Goal: Communication & Community: Ask a question

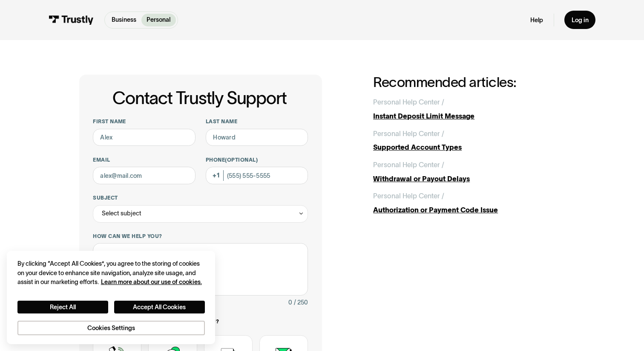
click at [188, 90] on h1 "Contact Trustly Support" at bounding box center [199, 98] width 217 height 19
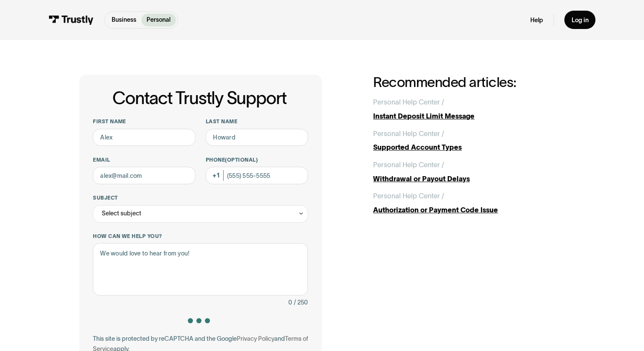
click at [128, 26] on link "Business" at bounding box center [123, 20] width 35 height 13
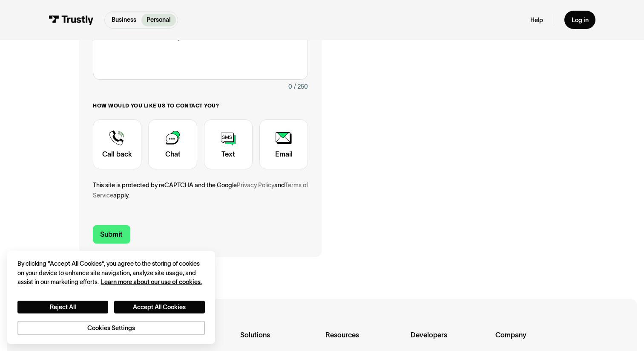
scroll to position [210, 0]
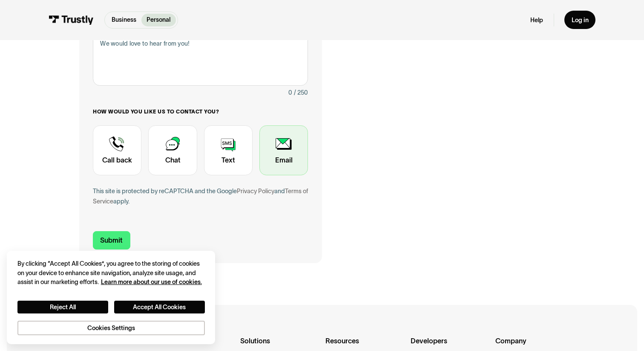
click at [283, 154] on div "Contact Trustly Support" at bounding box center [283, 150] width 49 height 50
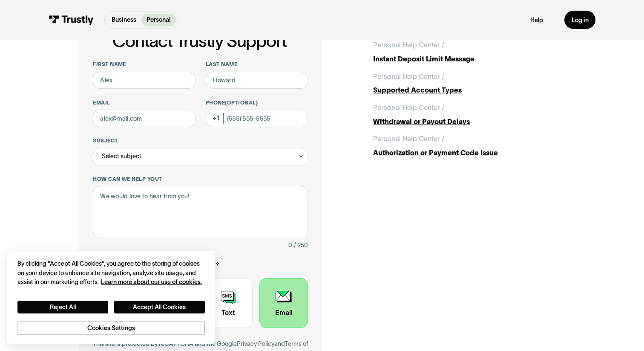
scroll to position [49, 0]
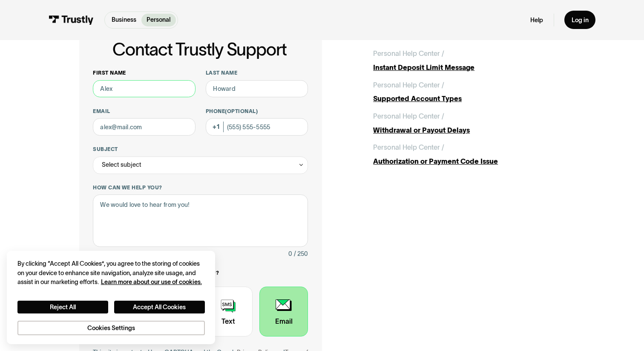
click at [141, 95] on input "First name" at bounding box center [144, 88] width 102 height 17
type input "[PERSON_NAME]"
type input "[PERSON_NAME][EMAIL_ADDRESS][PERSON_NAME][DOMAIN_NAME]"
type input "[PHONE_NUMBER]"
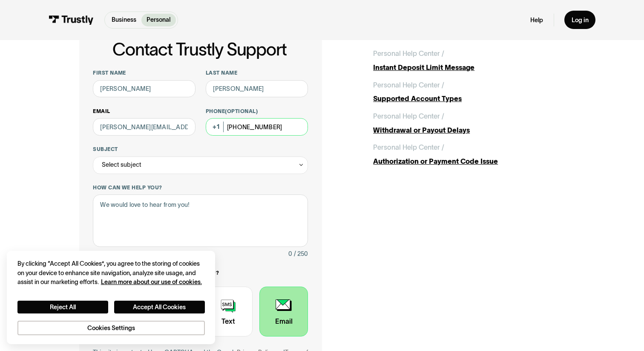
drag, startPoint x: 278, startPoint y: 127, endPoint x: 178, endPoint y: 127, distance: 100.1
click at [178, 127] on div "First name [PERSON_NAME] Last name [PERSON_NAME] Email [PERSON_NAME][EMAIL_ADDR…" at bounding box center [200, 223] width 215 height 308
click at [125, 126] on input "[PERSON_NAME][EMAIL_ADDRESS][PERSON_NAME][DOMAIN_NAME]" at bounding box center [144, 126] width 102 height 17
click at [144, 128] on input "[PERSON_NAME][EMAIL_ADDRESS][PERSON_NAME][DOMAIN_NAME]" at bounding box center [144, 126] width 102 height 17
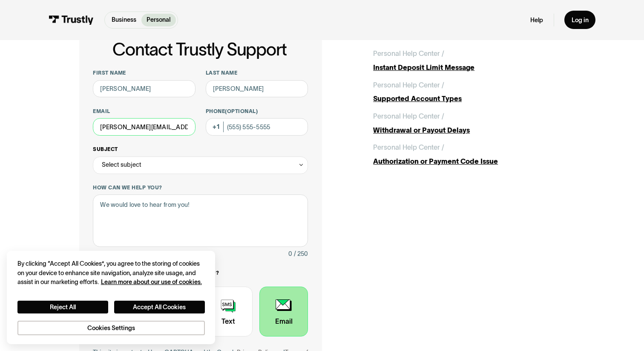
type input "[PERSON_NAME][EMAIL_ADDRESS][PERSON_NAME][DOMAIN_NAME]"
click at [149, 159] on div "Select subject" at bounding box center [200, 164] width 215 height 17
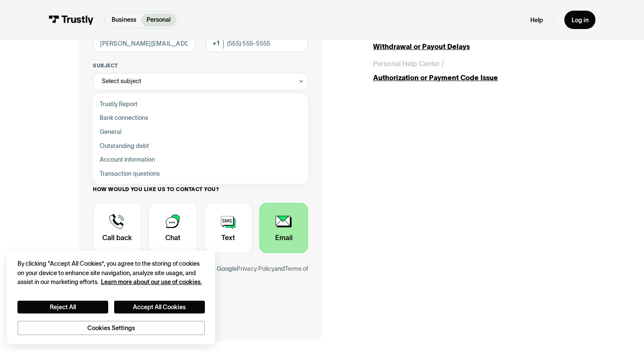
scroll to position [132, 0]
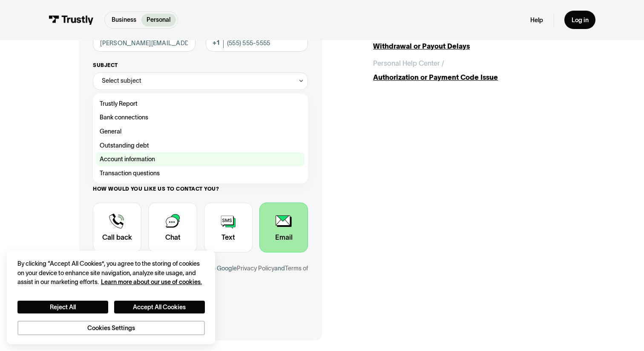
click at [157, 161] on div "Contact Trustly Support" at bounding box center [200, 159] width 208 height 14
type input "**********"
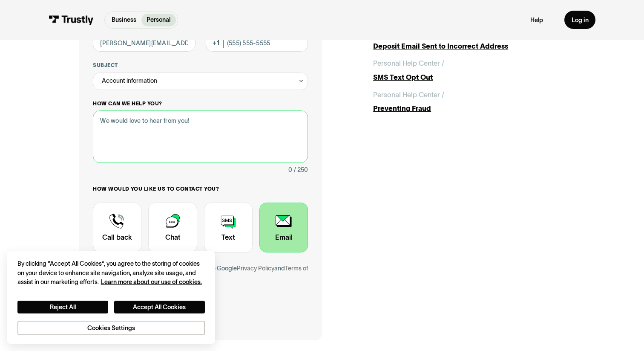
click at [157, 134] on textarea "How can we help you?" at bounding box center [200, 136] width 215 height 52
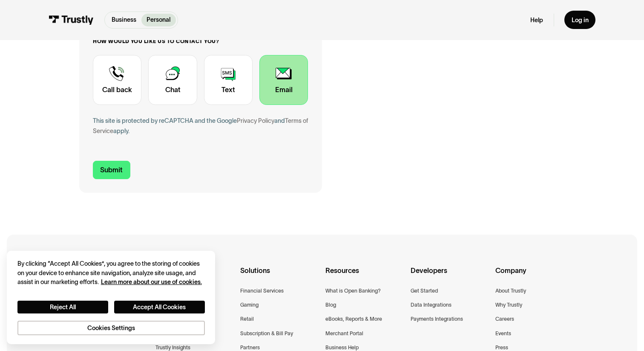
scroll to position [71, 0]
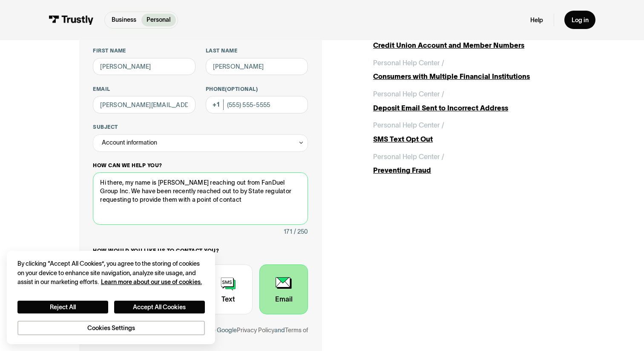
click at [249, 193] on textarea "Hi there, my name is [PERSON_NAME] reaching out from FanDuel Group Inc. We have…" at bounding box center [200, 198] width 215 height 52
click at [226, 192] on textarea "Hi there, my name is [PERSON_NAME] reaching out from FanDuel Group Inc. We have…" at bounding box center [200, 198] width 215 height 52
click at [222, 198] on textarea "Hi there, my name is [PERSON_NAME] reaching out from FanDuel Group Inc. We have…" at bounding box center [200, 198] width 215 height 52
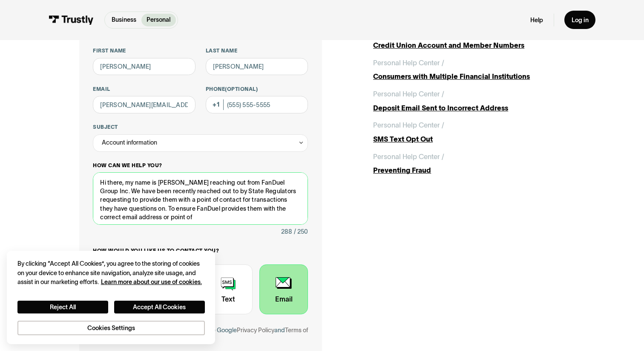
drag, startPoint x: 273, startPoint y: 220, endPoint x: 282, endPoint y: 211, distance: 12.6
click at [282, 211] on textarea "Hi there, my name is [PERSON_NAME] reaching out from FanDuel Group Inc. We have…" at bounding box center [200, 198] width 215 height 52
drag, startPoint x: 190, startPoint y: 219, endPoint x: 133, endPoint y: 216, distance: 57.2
click at [133, 216] on textarea "Hi there, my name is [PERSON_NAME] reaching out from FanDuel Group Inc. We have…" at bounding box center [200, 198] width 215 height 52
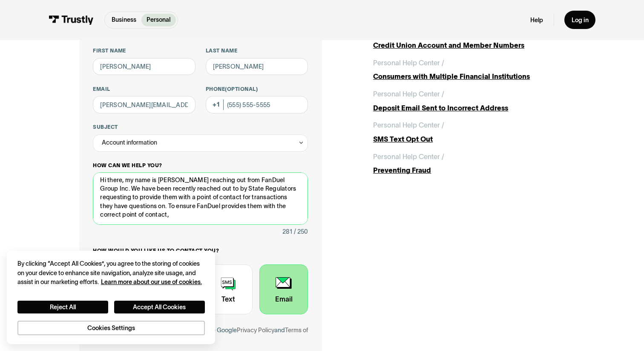
click at [278, 178] on textarea "Hi there, my name is [PERSON_NAME] reaching out from FanDuel Group Inc. We have…" at bounding box center [200, 198] width 215 height 52
drag, startPoint x: 278, startPoint y: 178, endPoint x: 265, endPoint y: 178, distance: 12.8
click at [265, 178] on textarea "Hi there, my name is [PERSON_NAME] reaching out from FanDuel Group Inc. We have…" at bounding box center [200, 198] width 215 height 52
click at [145, 191] on textarea "Hi there, my name is [PERSON_NAME] reaching out from FanDuel Group Inc. We have…" at bounding box center [200, 198] width 215 height 52
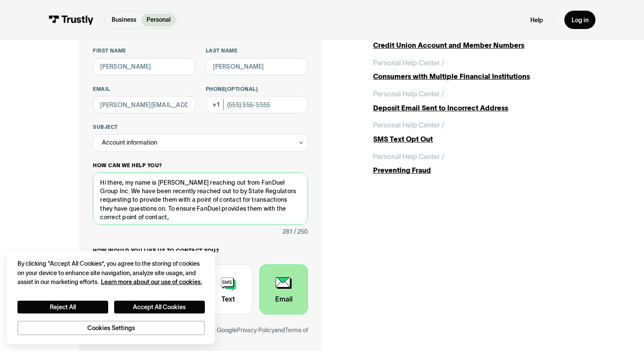
drag, startPoint x: 145, startPoint y: 191, endPoint x: 194, endPoint y: 188, distance: 49.1
click at [194, 188] on textarea "Hi there, my name is [PERSON_NAME] reaching out from FanDuel Group Inc. We have…" at bounding box center [200, 198] width 215 height 52
click at [168, 200] on textarea "Hi there, my name is [PERSON_NAME] reaching out from FanDuel Group Inc. We have…" at bounding box center [200, 198] width 215 height 52
drag, startPoint x: 168, startPoint y: 200, endPoint x: 215, endPoint y: 197, distance: 46.5
click at [215, 197] on textarea "Hi there, my name is [PERSON_NAME] reaching out from FanDuel Group Inc. We have…" at bounding box center [200, 198] width 215 height 52
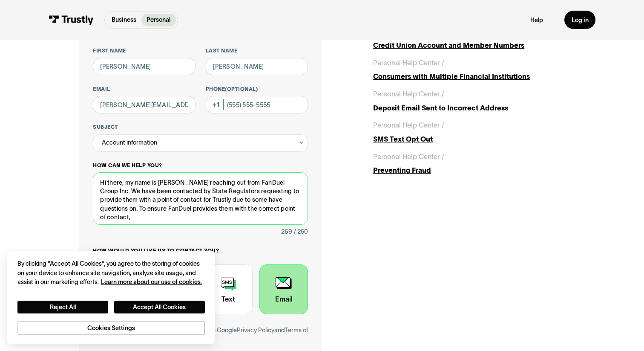
click at [240, 201] on textarea "Hi there, my name is [PERSON_NAME] reaching out from FanDuel Group Inc. We have…" at bounding box center [200, 198] width 215 height 52
click at [264, 201] on textarea "Hi there, my name is [PERSON_NAME] reaching out from FanDuel Group Inc. We have…" at bounding box center [200, 198] width 215 height 52
click at [264, 210] on textarea "Hi there, my name is [PERSON_NAME] reaching out from FanDuel Group Inc. We have…" at bounding box center [200, 198] width 215 height 52
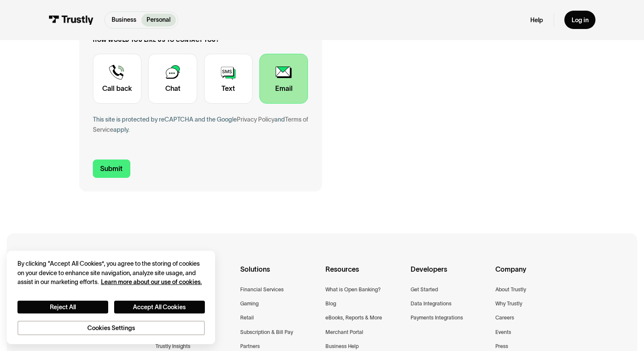
scroll to position [285, 0]
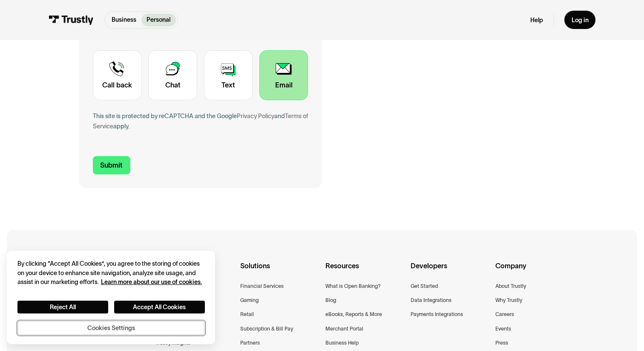
click at [115, 327] on button "Cookies Settings" at bounding box center [110, 327] width 187 height 15
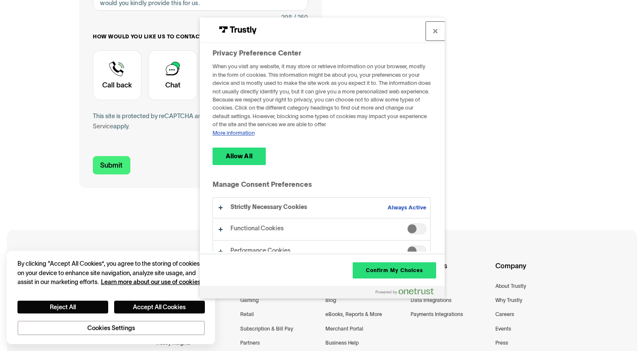
click at [432, 31] on button "Close" at bounding box center [435, 31] width 19 height 19
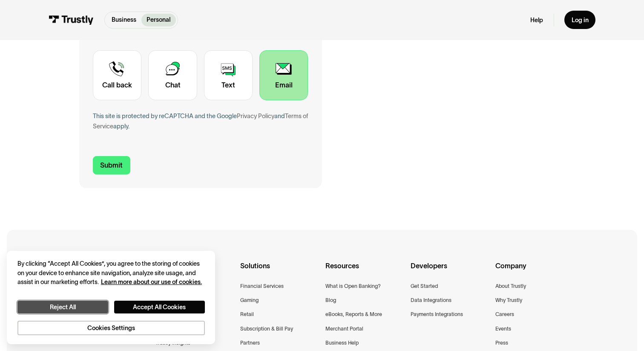
click at [79, 303] on button "Reject All" at bounding box center [62, 306] width 91 height 13
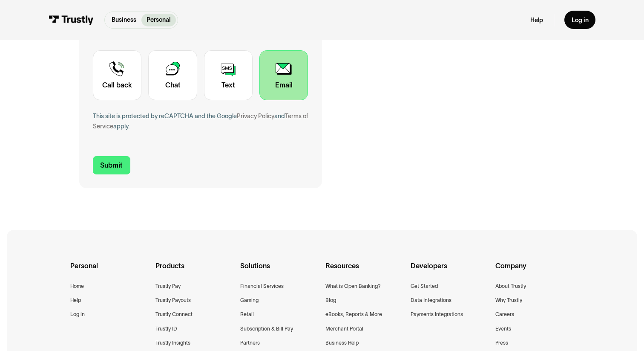
click at [181, 230] on div "Personal Home Help Log in Products Trustly Pay Trustly Payouts Trustly Connect …" at bounding box center [321, 336] width 503 height 213
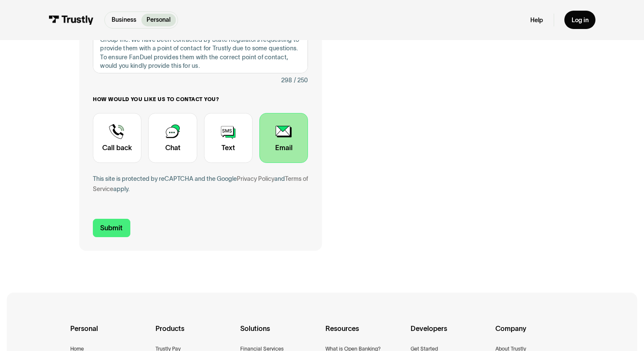
scroll to position [95, 0]
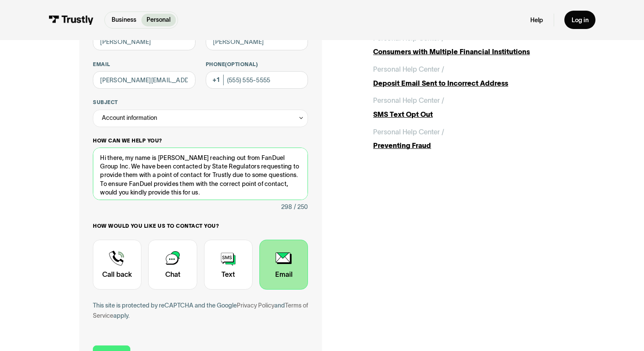
click at [165, 180] on textarea "Hi there, my name is [PERSON_NAME] reaching out from FanDuel Group Inc. We have…" at bounding box center [200, 173] width 215 height 52
click at [205, 165] on textarea "Hi there, my name is [PERSON_NAME] reaching out from FanDuel Group Inc. We have…" at bounding box center [200, 173] width 215 height 52
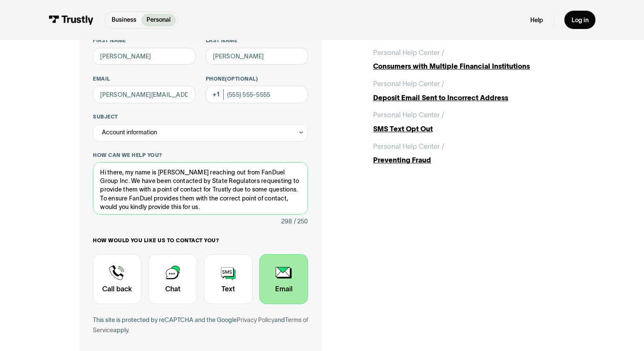
scroll to position [93, 0]
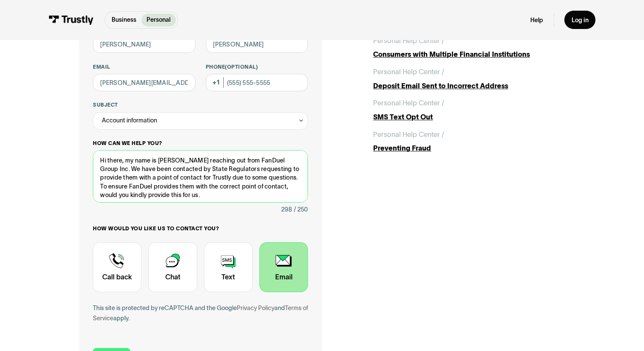
click at [247, 178] on textarea "Hi there, my name is [PERSON_NAME] reaching out from FanDuel Group Inc. We have…" at bounding box center [200, 176] width 215 height 52
drag, startPoint x: 247, startPoint y: 178, endPoint x: 198, endPoint y: 178, distance: 49.0
click at [198, 178] on textarea "Hi there, my name is [PERSON_NAME] reaching out from FanDuel Group Inc. We have…" at bounding box center [200, 176] width 215 height 52
click at [300, 188] on textarea "Hi there, my name is [PERSON_NAME] reaching out from FanDuel Group Inc. We have…" at bounding box center [200, 176] width 215 height 52
click at [175, 178] on textarea "Hi there, my name is [PERSON_NAME] reaching out from FanDuel Group Inc. We have…" at bounding box center [200, 176] width 215 height 52
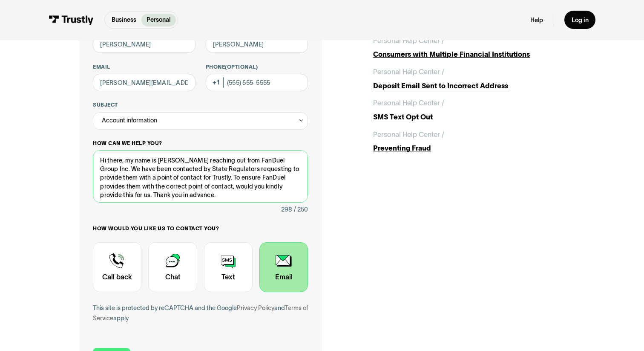
click at [179, 178] on textarea "Hi there, my name is [PERSON_NAME] reaching out from FanDuel Group Inc. We have…" at bounding box center [200, 176] width 215 height 52
type textarea "Hi there, my name is [PERSON_NAME] reaching out from FanDuel Group Inc. We have…"
click at [198, 174] on textarea "Hi there, my name is [PERSON_NAME] reaching out from FanDuel Group Inc. We have…" at bounding box center [200, 176] width 215 height 52
click at [189, 197] on textarea "Hi there, my name is [PERSON_NAME] reaching out from FanDuel Group Inc. We have…" at bounding box center [200, 176] width 215 height 52
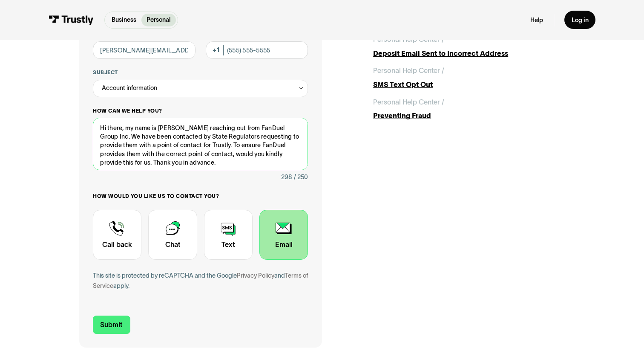
scroll to position [126, 0]
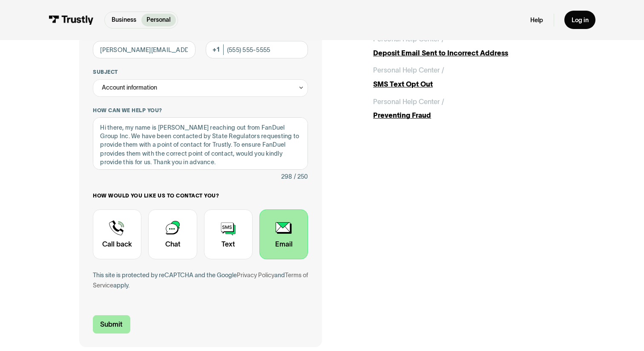
click at [120, 324] on input "Submit" at bounding box center [111, 324] width 37 height 18
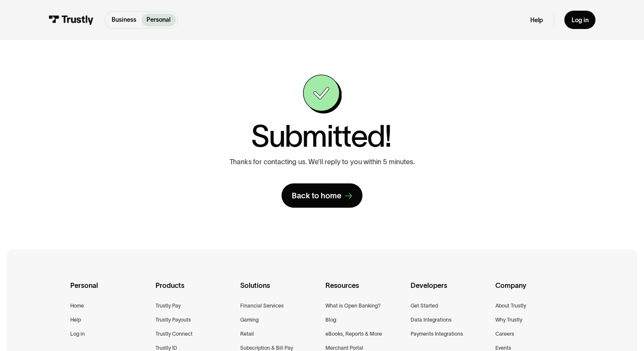
click at [187, 189] on div "Submitted! Thanks for contacting us. We’ll reply to you within 5 minutes. Back …" at bounding box center [322, 141] width 295 height 133
click at [303, 192] on div "Back to home" at bounding box center [317, 195] width 50 height 10
